Goal: Transaction & Acquisition: Purchase product/service

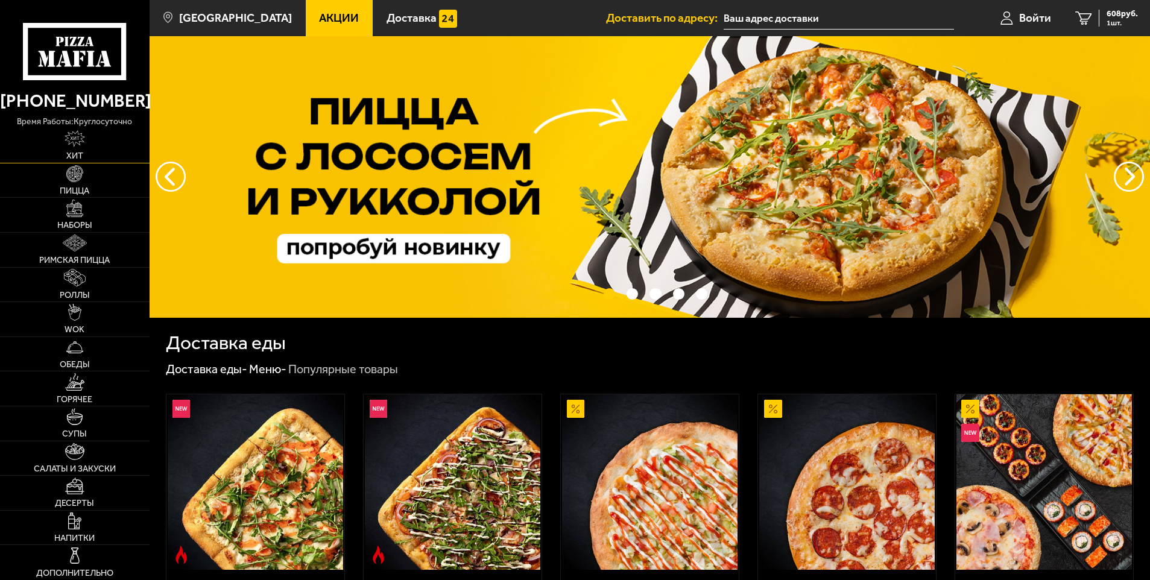
click at [84, 154] on link "Хит" at bounding box center [75, 145] width 150 height 34
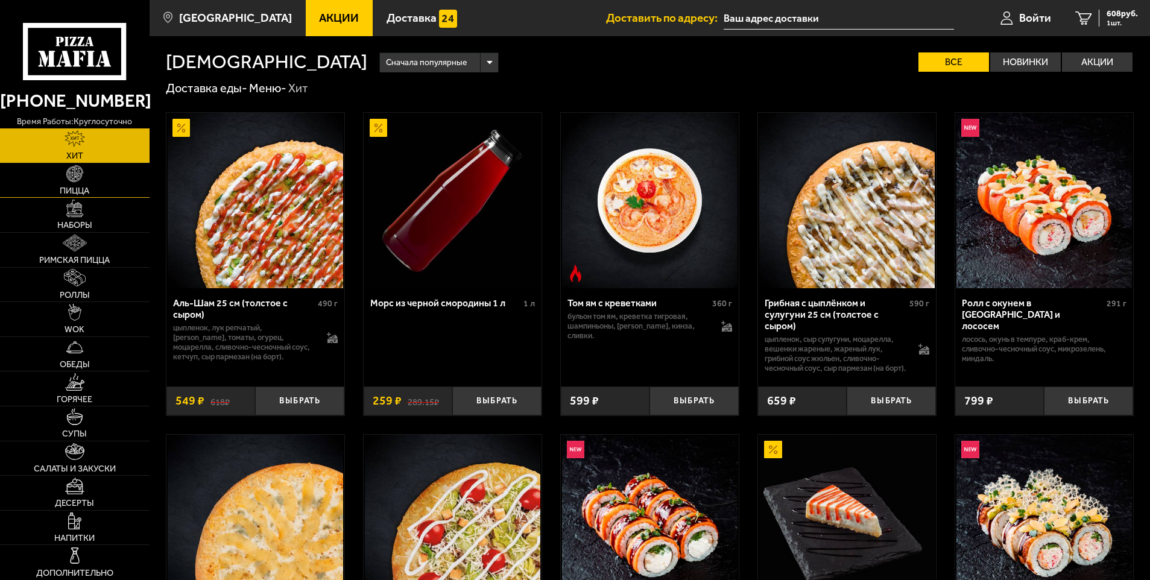
click at [86, 182] on link "Пицца" at bounding box center [75, 180] width 150 height 34
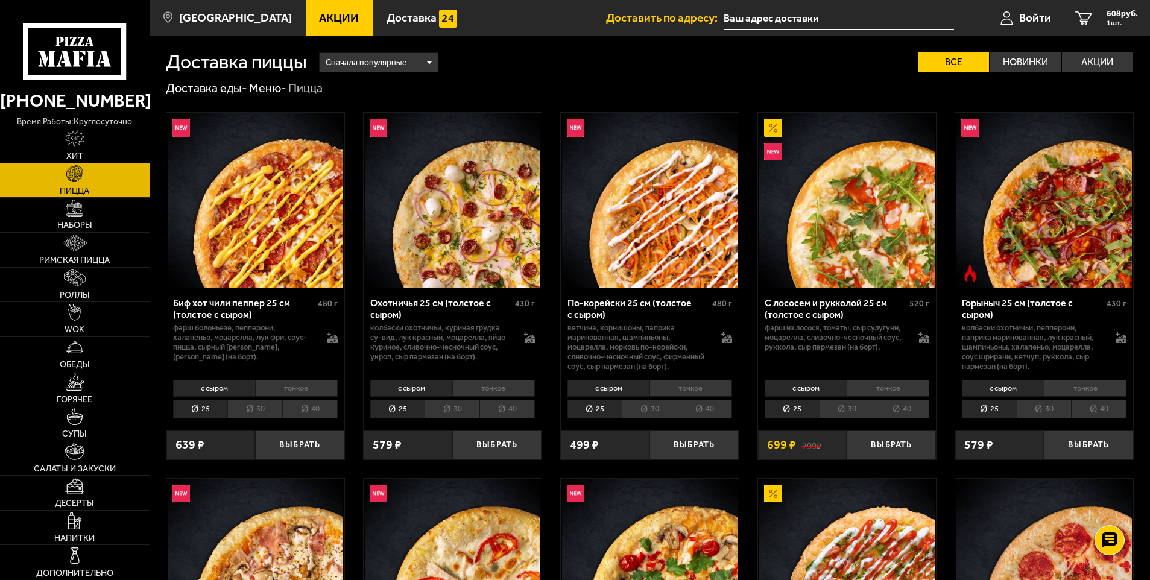
scroll to position [241, 0]
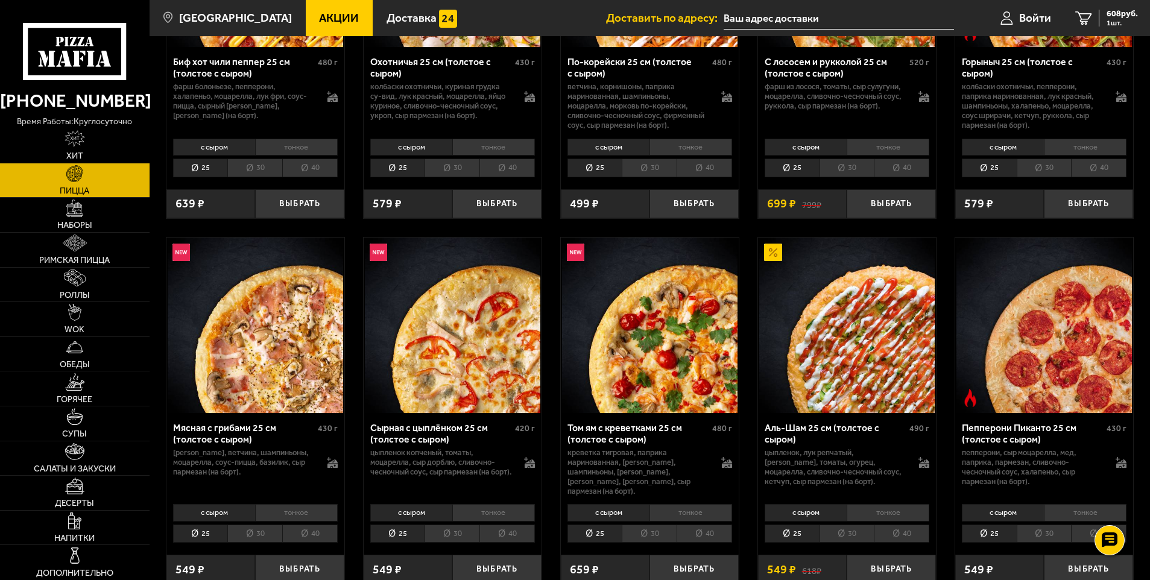
click at [74, 189] on span "Пицца" at bounding box center [75, 191] width 30 height 8
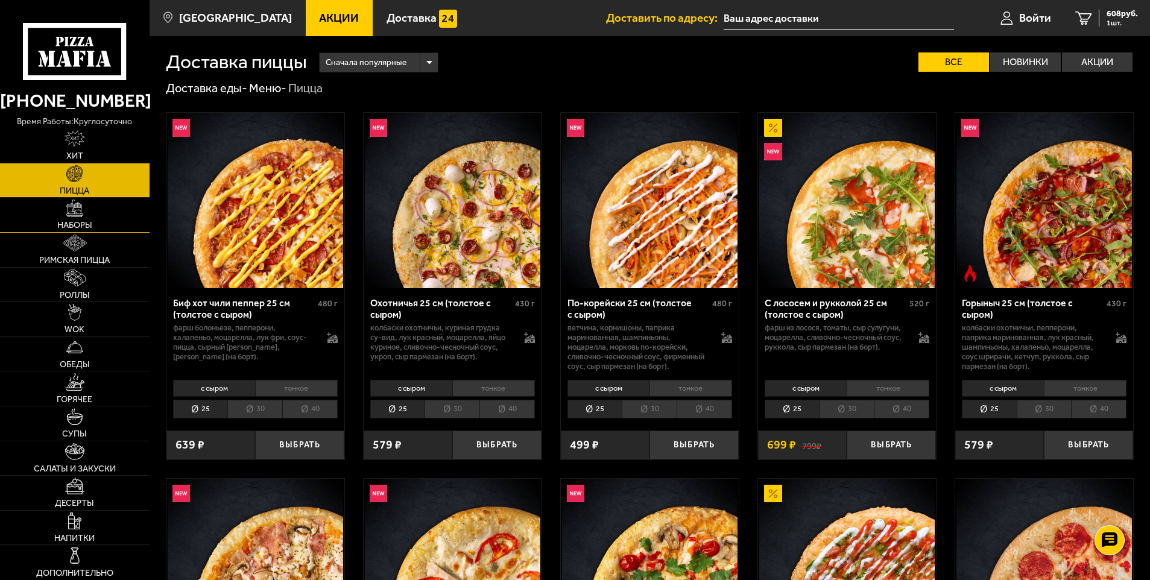
click at [74, 212] on img at bounding box center [74, 208] width 17 height 17
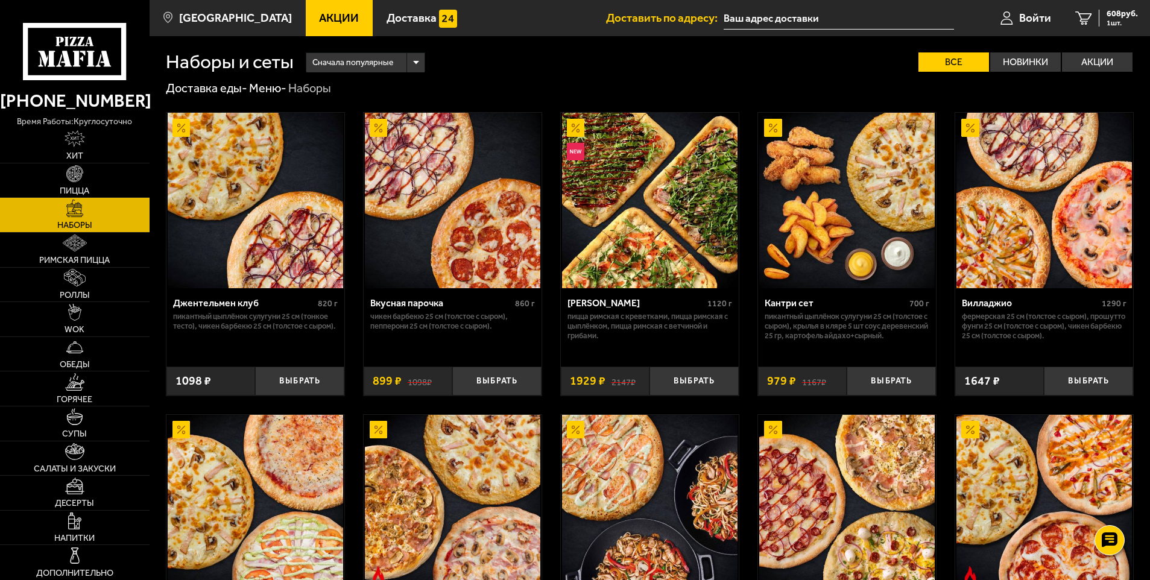
click at [325, 21] on span "Акции" at bounding box center [339, 17] width 40 height 11
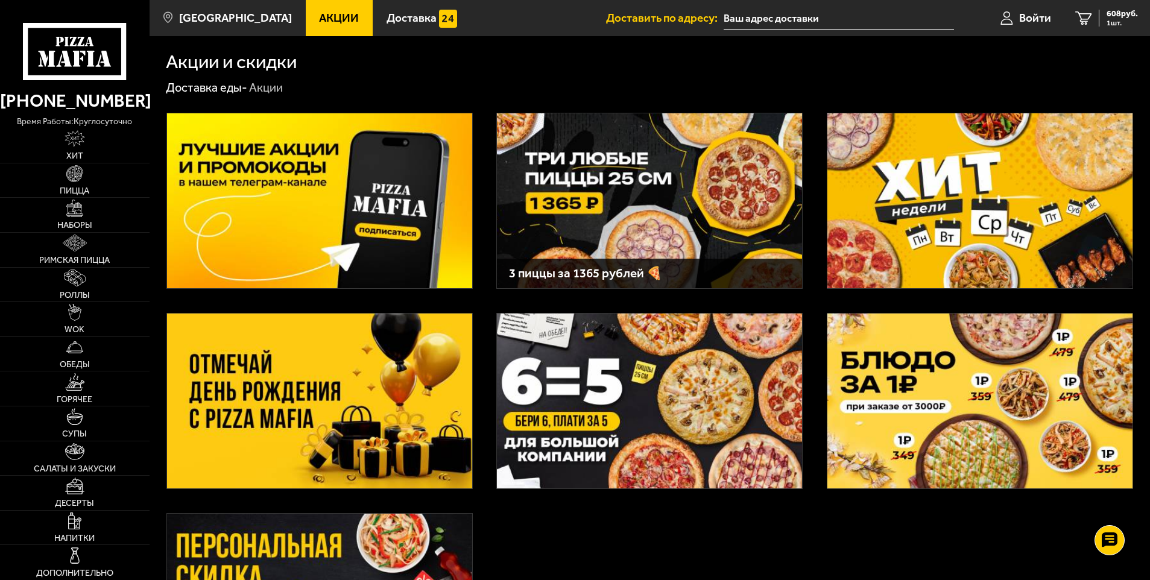
click at [632, 230] on img at bounding box center [649, 200] width 305 height 175
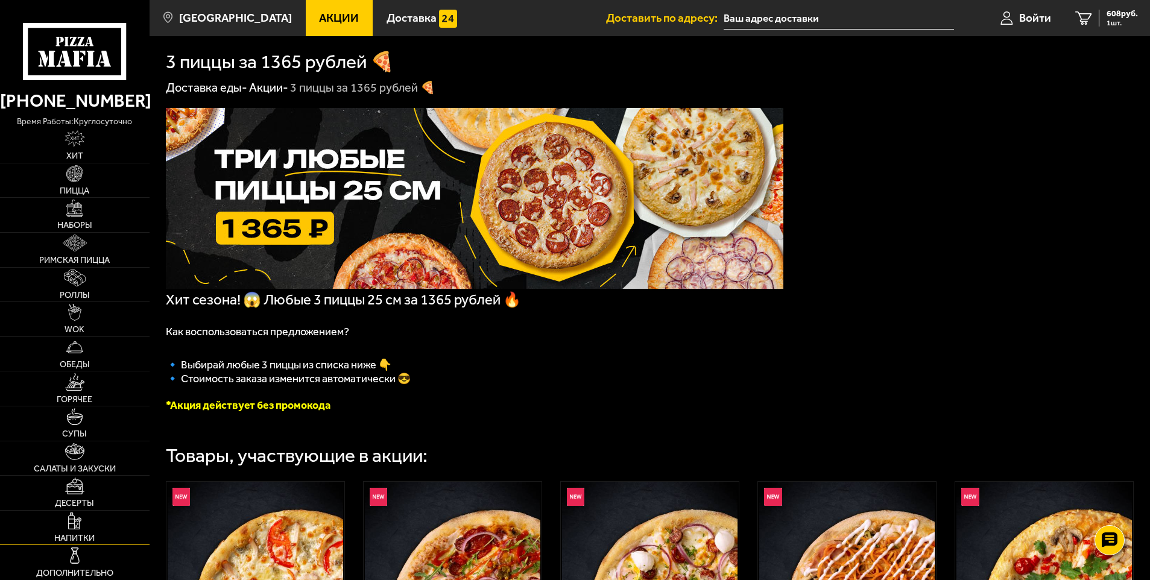
drag, startPoint x: 83, startPoint y: 522, endPoint x: 99, endPoint y: 512, distance: 19.1
click at [83, 522] on link "Напитки" at bounding box center [75, 528] width 150 height 34
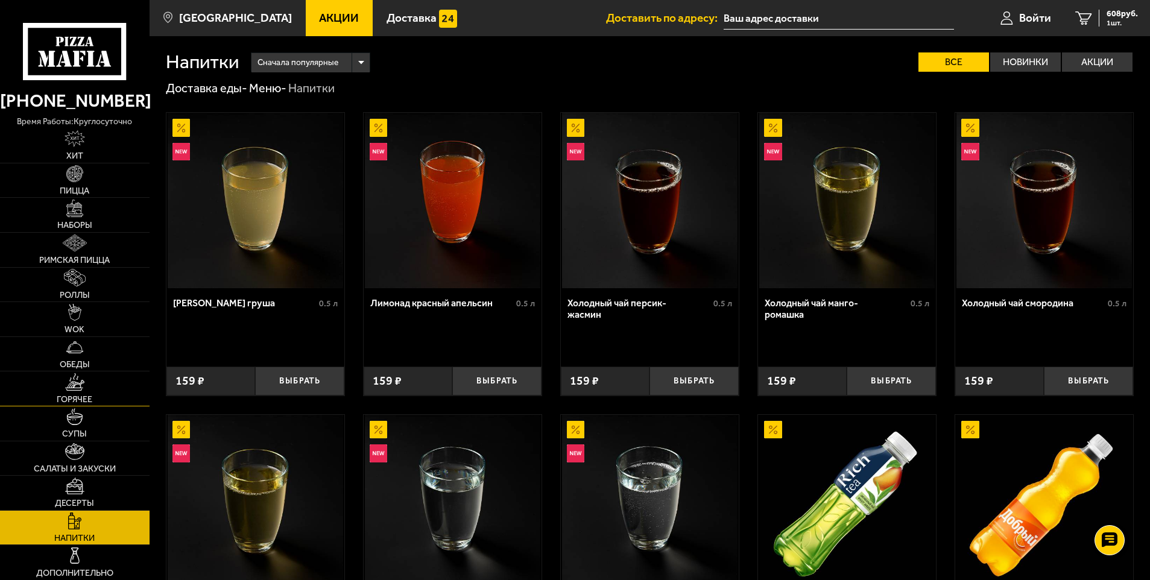
click at [89, 387] on link "Горячее" at bounding box center [75, 389] width 150 height 34
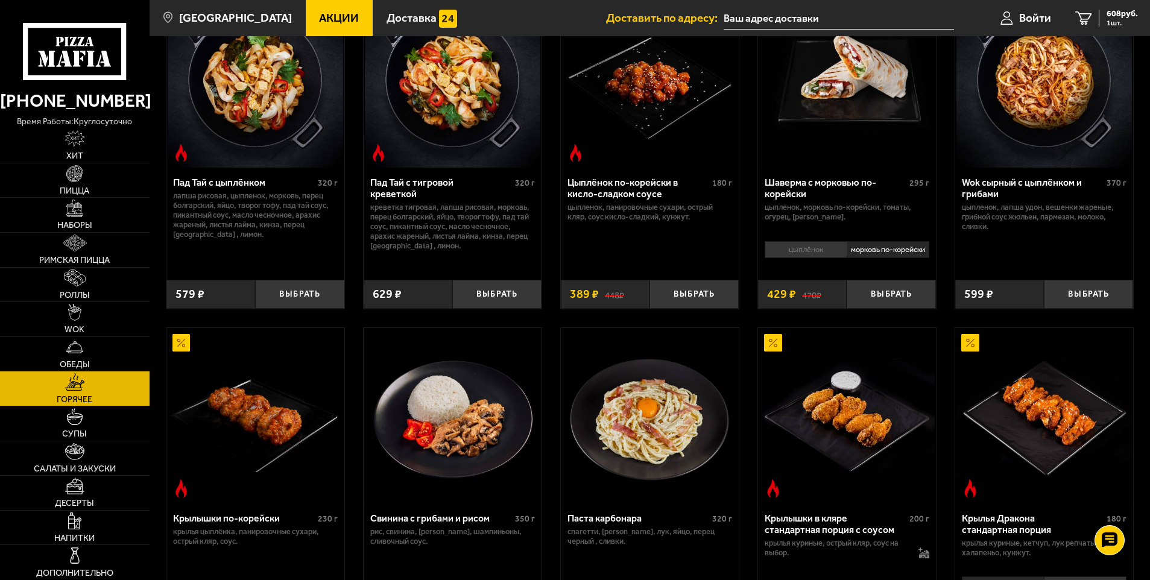
scroll to position [181, 0]
